Goal: Find specific page/section: Find specific page/section

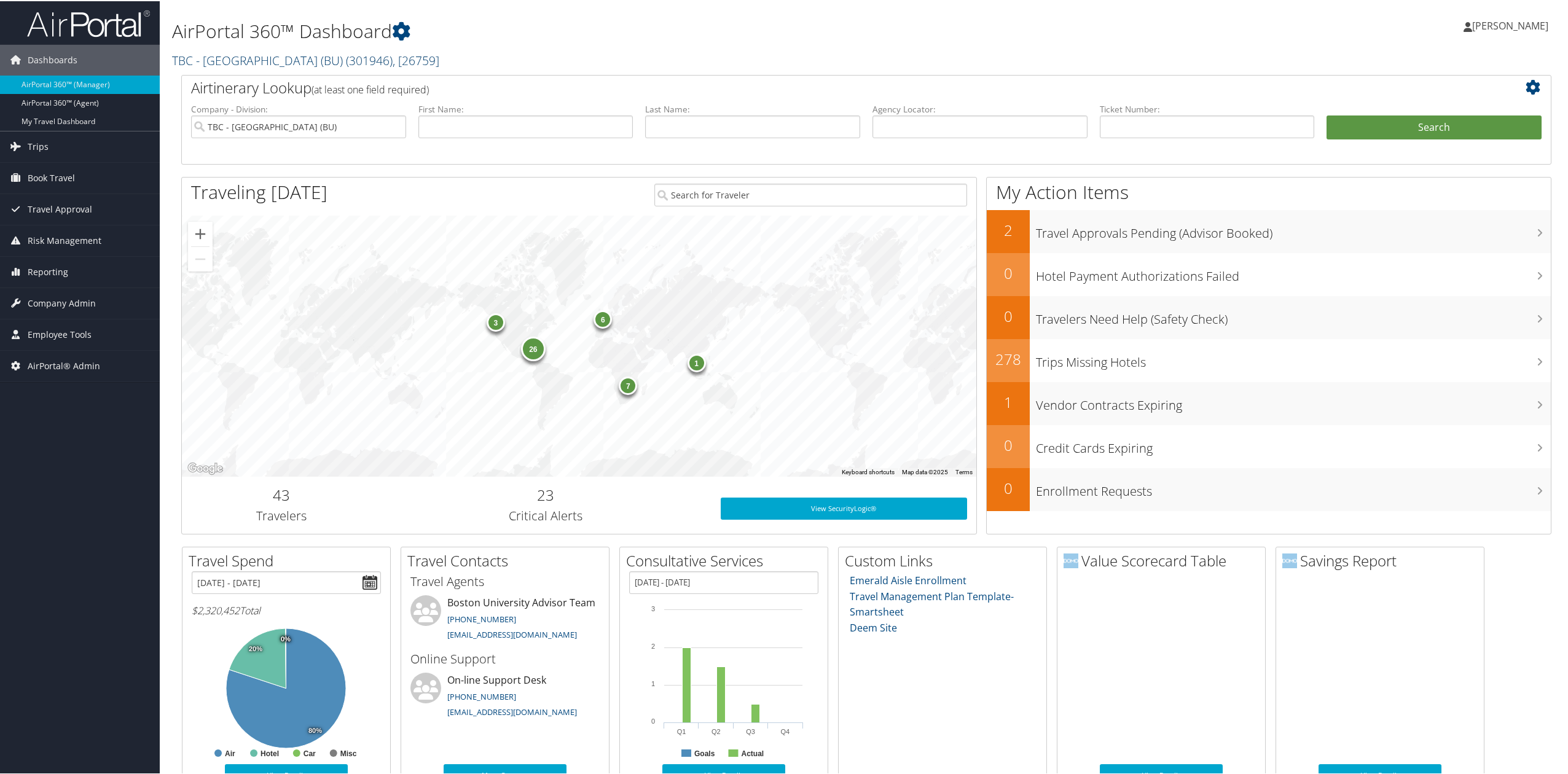
click at [227, 59] on link "TBC - Boston University (BU) ( 301946 ) , [ 26759 ]" at bounding box center [305, 59] width 267 height 17
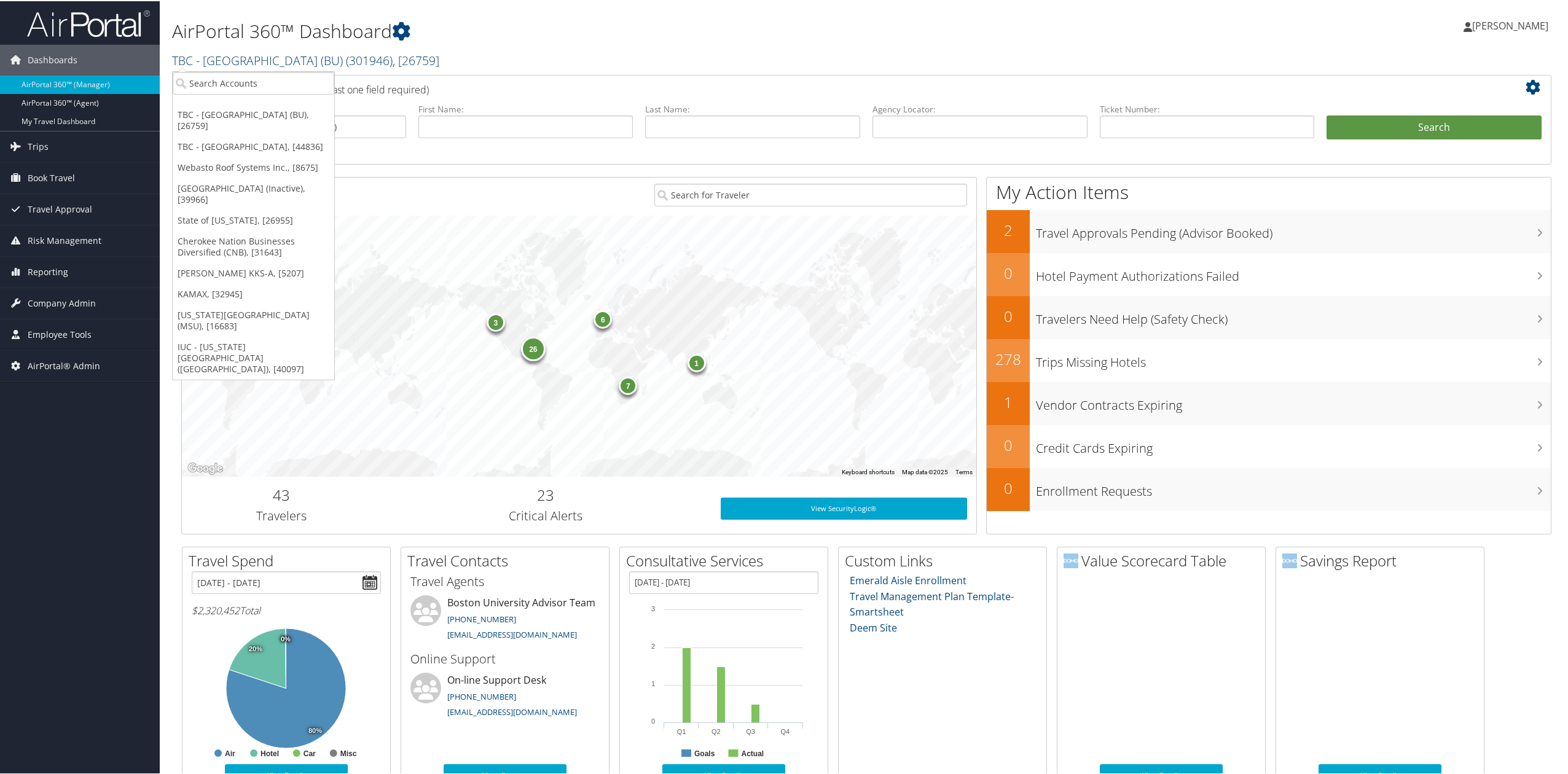
click at [257, 65] on link "TBC - Boston University (BU) ( 301946 ) , [ 26759 ]" at bounding box center [305, 59] width 267 height 17
click at [247, 78] on input "search" at bounding box center [253, 82] width 162 height 23
type input "scad"
click at [255, 172] on div "Savannah College of Art and Design (SCAD) (302087), [46028]" at bounding box center [330, 168] width 329 height 11
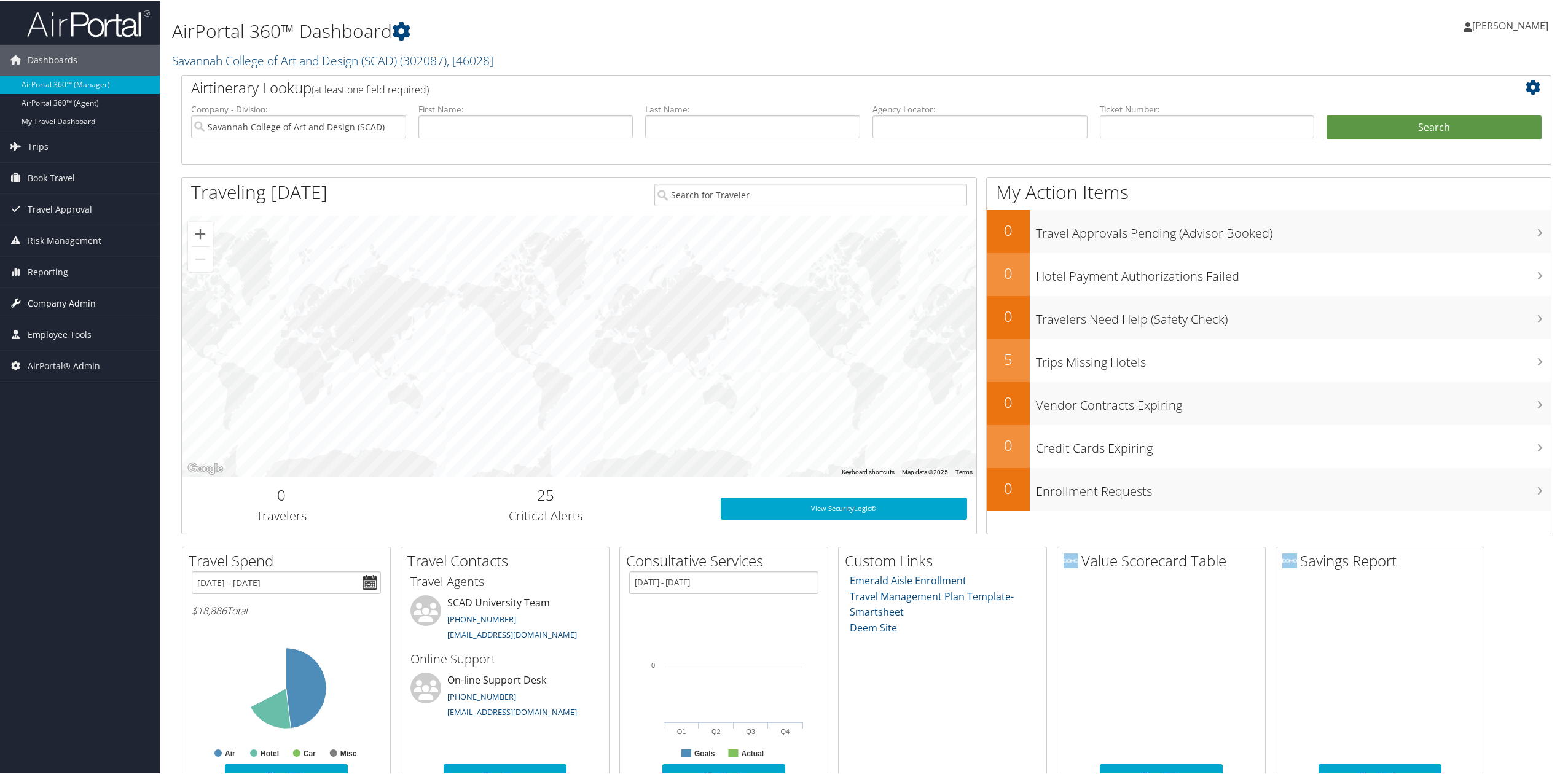
click at [95, 307] on link "Company Admin" at bounding box center [80, 301] width 160 height 31
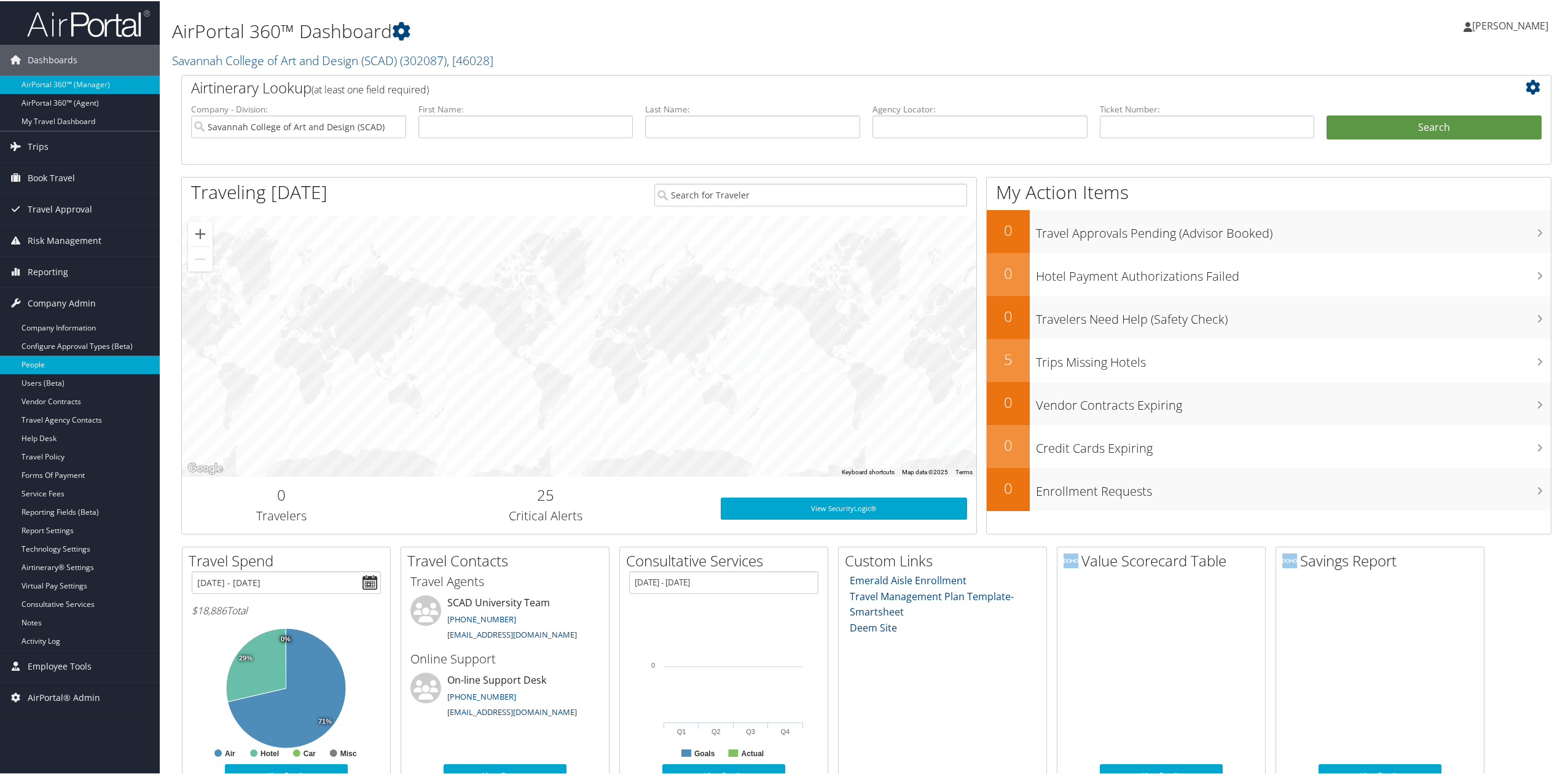
click at [96, 364] on link "People" at bounding box center [80, 363] width 160 height 19
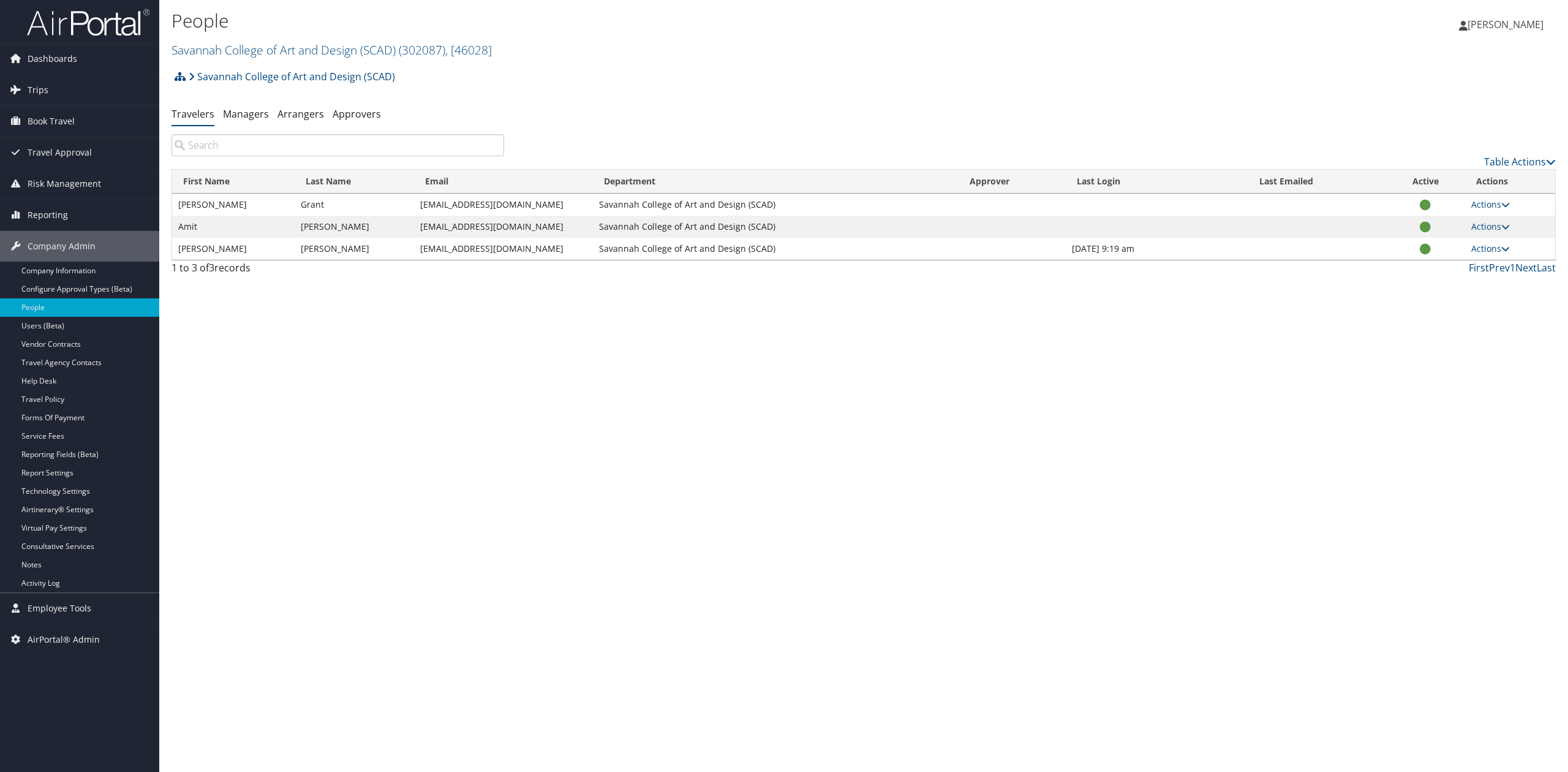
click at [412, 318] on div "People Savannah College of Art and Design (SCAD) ( 302087 ) , [ 46028 ] Savanna…" at bounding box center [863, 386] width 1408 height 772
click at [717, 371] on div "People Savannah College of Art and Design (SCAD) ( 302087 ) , [ 46028 ] Savanna…" at bounding box center [863, 386] width 1408 height 772
click at [838, 425] on div "People Savannah College of Art and Design (SCAD) ( 302087 ) , [ 46028 ] Savanna…" at bounding box center [863, 386] width 1408 height 772
click at [89, 347] on link "Vendor Contracts" at bounding box center [80, 344] width 159 height 19
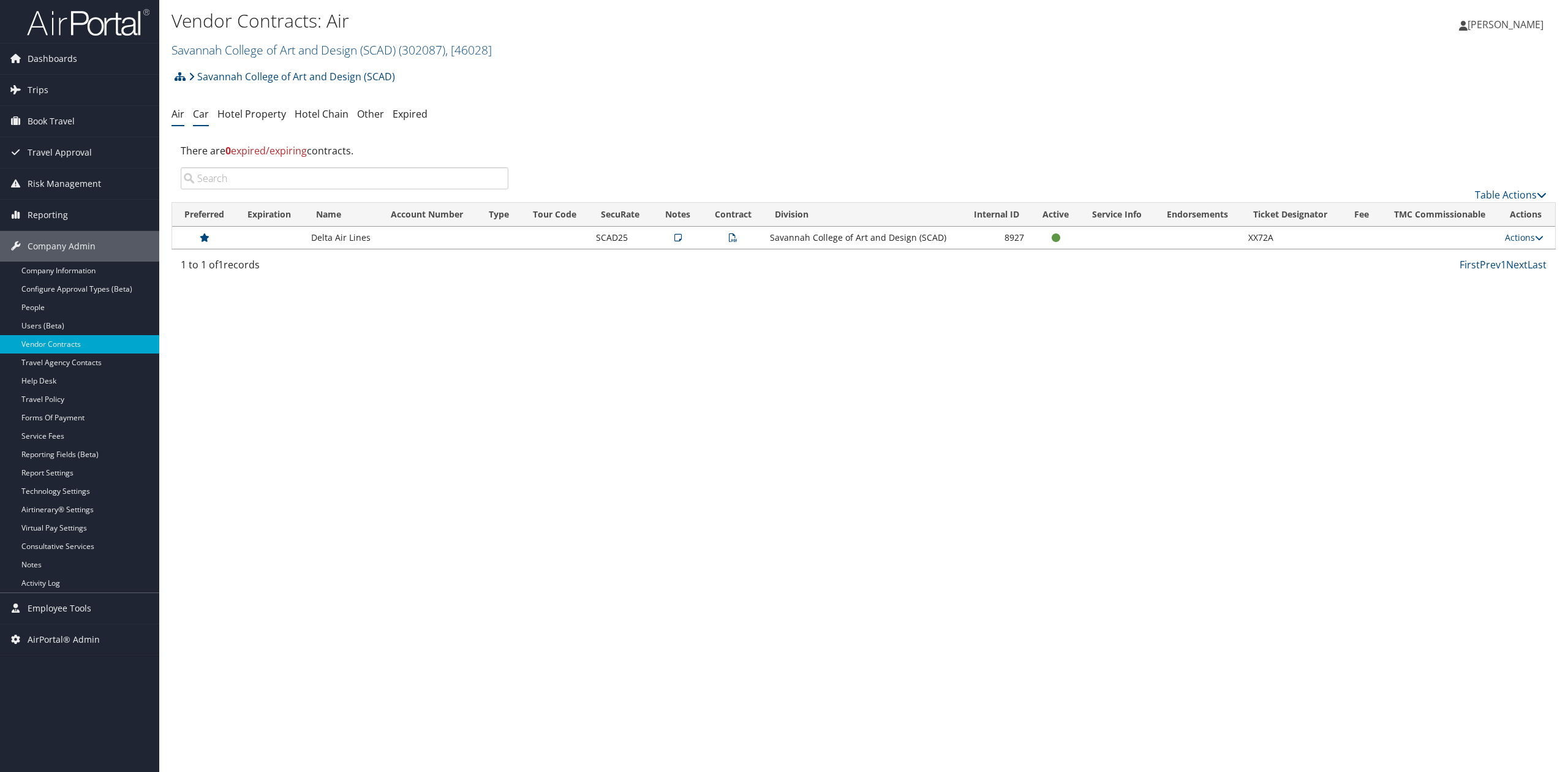
click at [197, 118] on link "Car" at bounding box center [200, 114] width 16 height 14
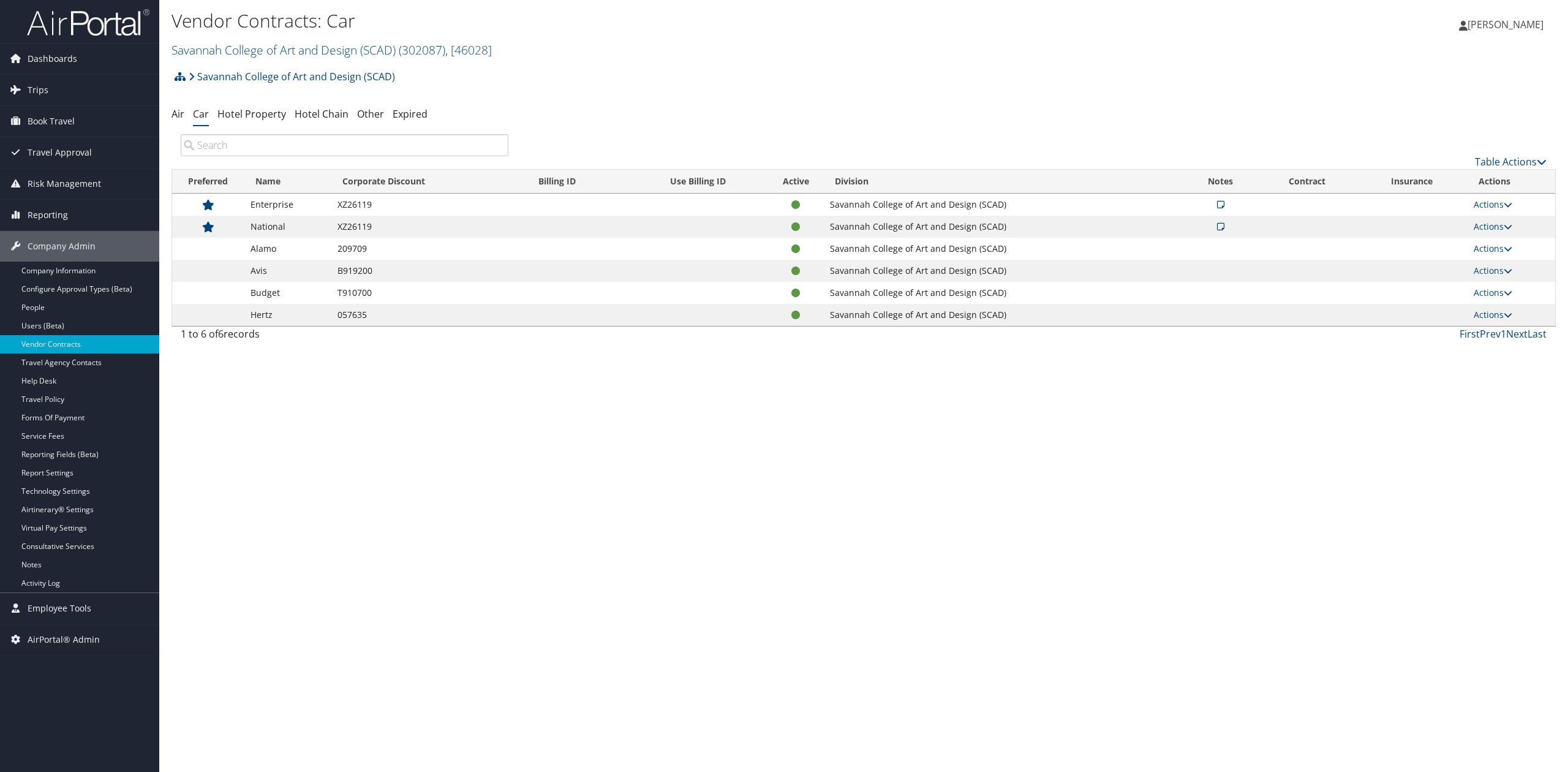
click at [345, 357] on div "Vendor Contracts: Car Savannah College of Art and Design (SCAD) ( 302087 ) , [ …" at bounding box center [863, 386] width 1408 height 772
click at [956, 353] on div "Vendor Contracts: Car Savannah College of Art and Design (SCAD) ( 302087 ) , [ …" at bounding box center [863, 386] width 1408 height 772
